Goal: Contribute content: Add original content to the website for others to see

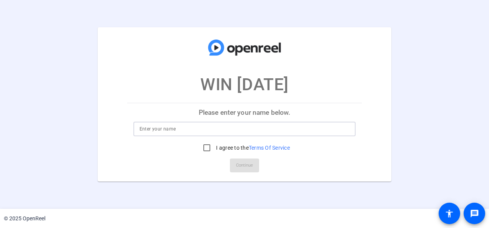
click at [233, 129] on input at bounding box center [245, 129] width 210 height 9
type input "[PERSON_NAME]"
click at [205, 145] on input "I agree to the Terms Of Service" at bounding box center [206, 147] width 15 height 15
checkbox input "true"
click at [243, 162] on span "Continue" at bounding box center [244, 166] width 17 height 12
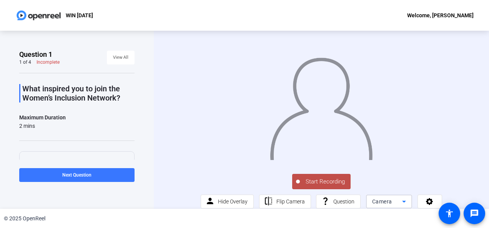
click at [389, 205] on span "Camera" at bounding box center [382, 202] width 20 height 6
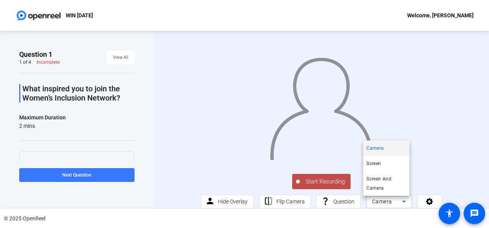
click at [473, 147] on div at bounding box center [244, 114] width 489 height 228
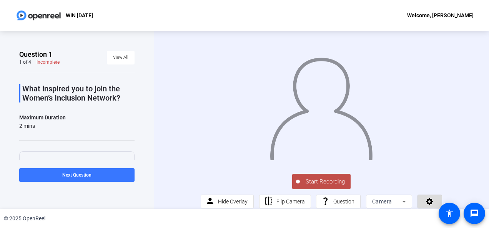
click at [430, 204] on icon at bounding box center [429, 201] width 7 height 7
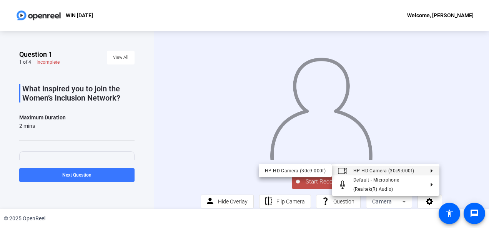
click at [455, 120] on div at bounding box center [244, 114] width 489 height 228
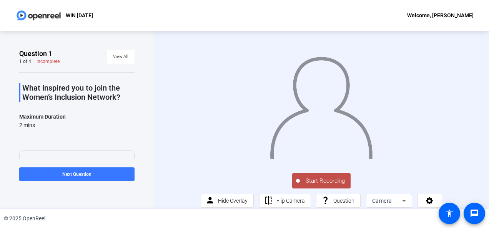
click at [315, 185] on span "Start Recording" at bounding box center [325, 181] width 51 height 9
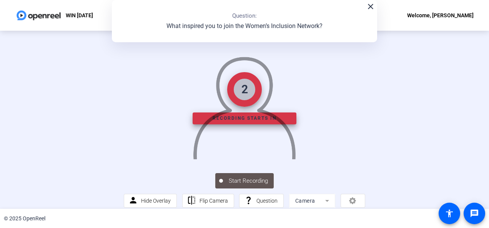
click at [315, 185] on div "Start Recording person Hide Overlay flip Flip Camera question_mark Question Cam…" at bounding box center [244, 190] width 241 height 36
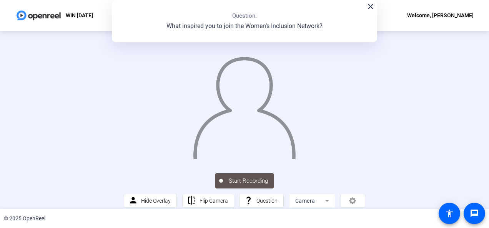
scroll to position [0, 0]
click at [372, 7] on mat-icon "close" at bounding box center [370, 6] width 9 height 9
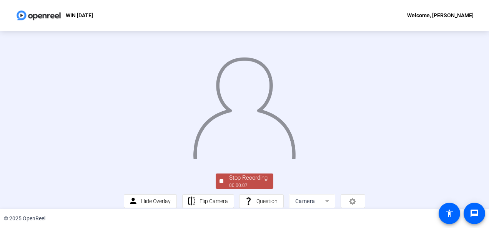
click at [223, 182] on span "Stop Recording 00:00:07" at bounding box center [248, 182] width 50 height 16
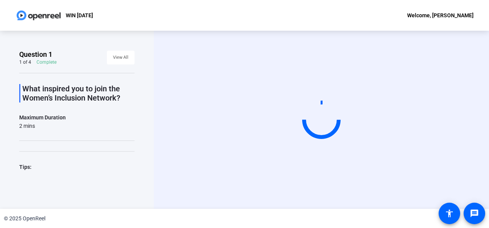
scroll to position [0, 0]
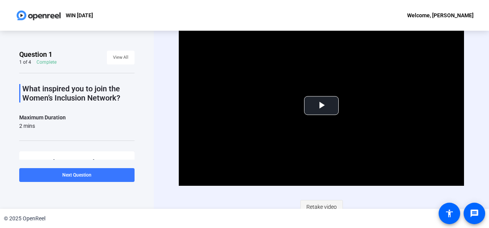
click at [320, 207] on span "Retake video" at bounding box center [322, 207] width 30 height 15
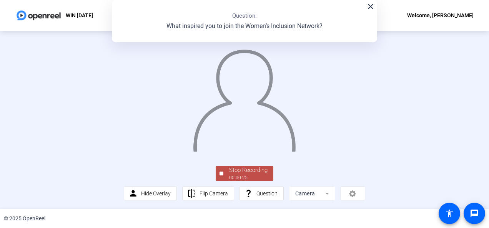
scroll to position [32, 0]
click at [220, 176] on div at bounding box center [222, 174] width 4 height 4
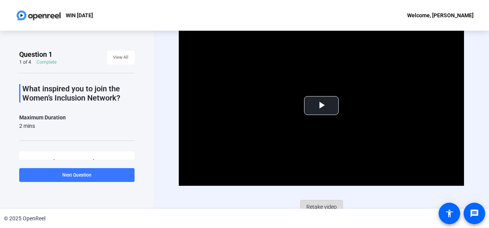
click at [316, 203] on span "Retake video" at bounding box center [322, 207] width 30 height 15
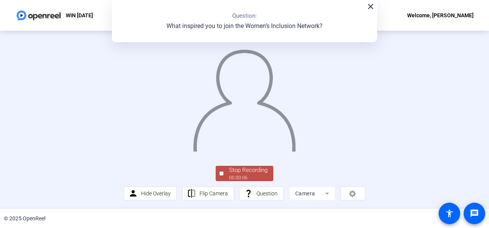
scroll to position [34, 0]
click at [237, 175] on div "Stop Recording" at bounding box center [248, 170] width 38 height 9
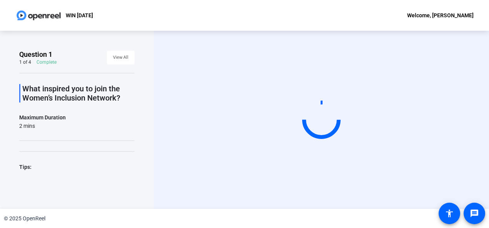
scroll to position [0, 0]
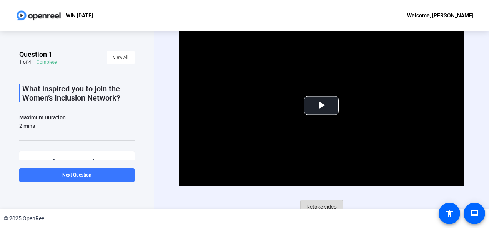
click at [320, 202] on span "Retake video" at bounding box center [322, 207] width 30 height 15
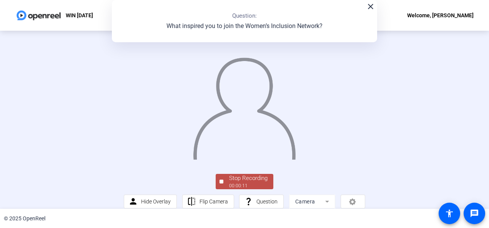
click at [297, 160] on img at bounding box center [244, 106] width 104 height 108
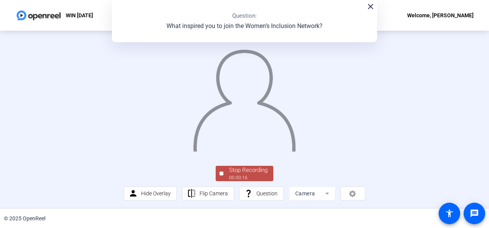
click at [229, 174] on div "Stop Recording" at bounding box center [248, 170] width 38 height 9
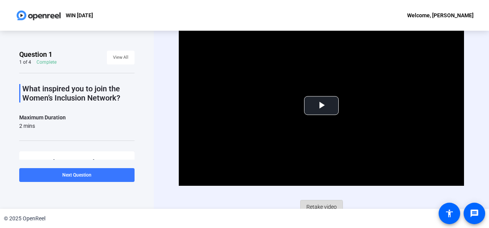
click at [310, 208] on span "Retake video" at bounding box center [322, 207] width 30 height 15
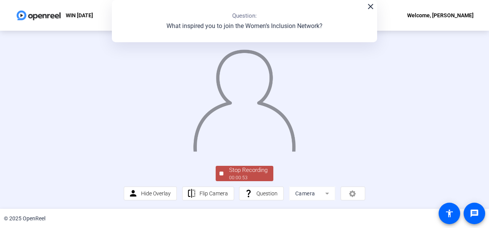
scroll to position [36, 0]
click at [223, 182] on span "Stop Recording 00:00:54" at bounding box center [248, 174] width 50 height 16
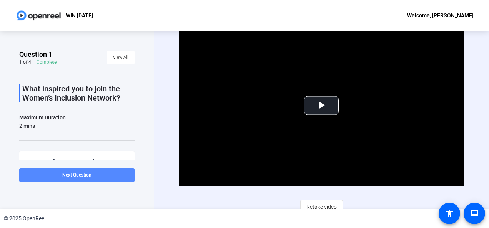
click at [53, 173] on span at bounding box center [76, 175] width 115 height 18
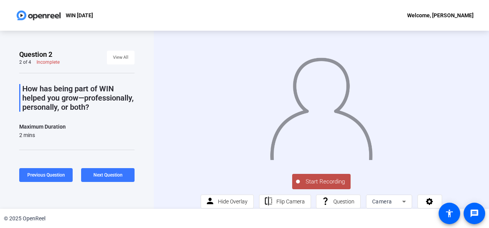
click at [311, 187] on span "Start Recording" at bounding box center [325, 182] width 51 height 9
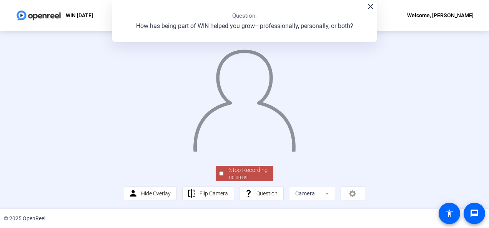
scroll to position [29, 0]
click at [237, 175] on div "Stop Recording" at bounding box center [248, 170] width 38 height 9
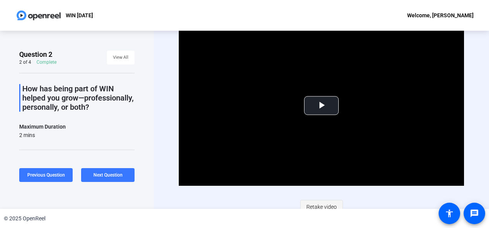
click at [312, 204] on span "Retake video" at bounding box center [322, 207] width 30 height 15
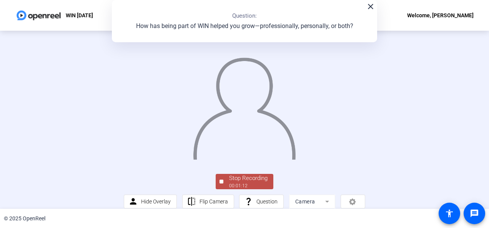
click at [368, 12] on div "close Question: How has being part of WIN helped you grow—professionally, perso…" at bounding box center [244, 21] width 265 height 42
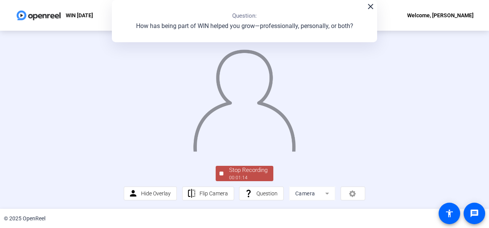
scroll to position [41, 0]
click at [248, 175] on div "Stop Recording" at bounding box center [248, 170] width 38 height 9
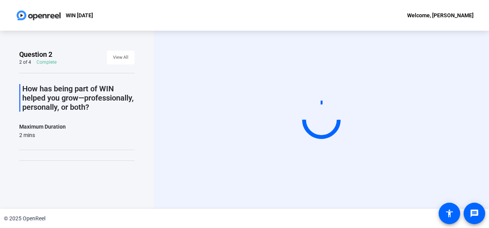
scroll to position [0, 0]
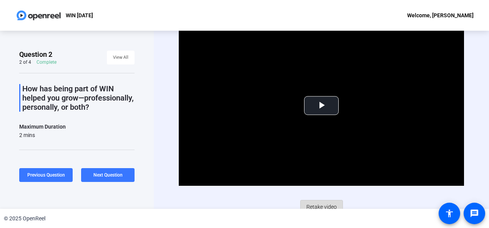
click at [319, 201] on span "Retake video" at bounding box center [322, 207] width 30 height 15
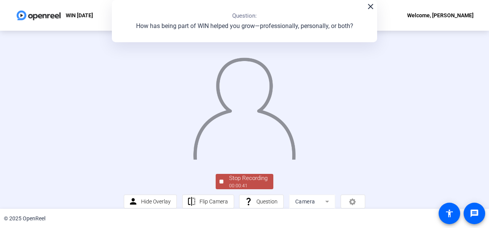
click at [367, 9] on mat-icon "close" at bounding box center [370, 6] width 9 height 9
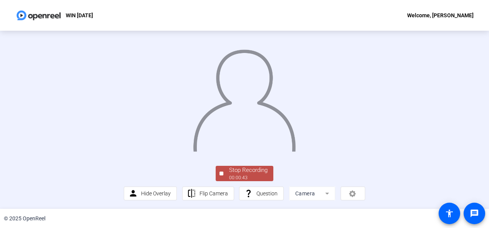
scroll to position [56, 0]
click at [227, 175] on span "Stop Recording 00:00:46" at bounding box center [248, 174] width 50 height 16
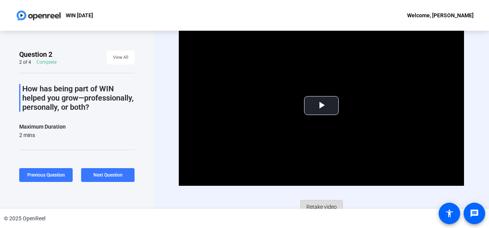
click at [315, 204] on span "Retake video" at bounding box center [322, 207] width 30 height 15
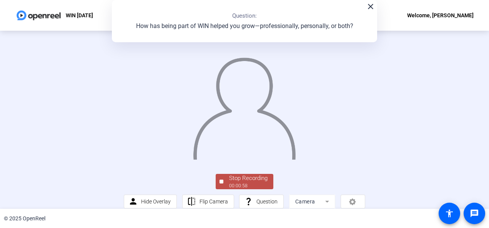
scroll to position [56, 0]
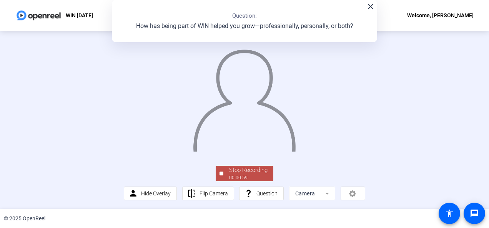
click at [224, 179] on span "Stop Recording 00:00:59" at bounding box center [248, 174] width 50 height 16
